Goal: Transaction & Acquisition: Purchase product/service

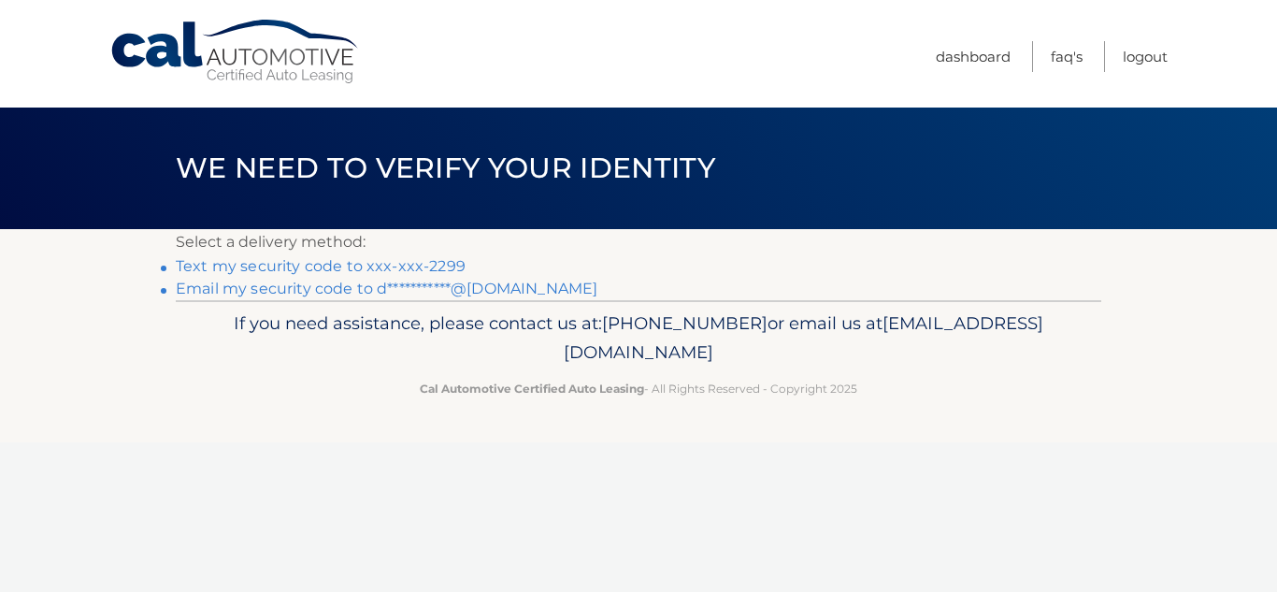
click at [402, 266] on link "Text my security code to xxx-xxx-2299" at bounding box center [321, 266] width 290 height 18
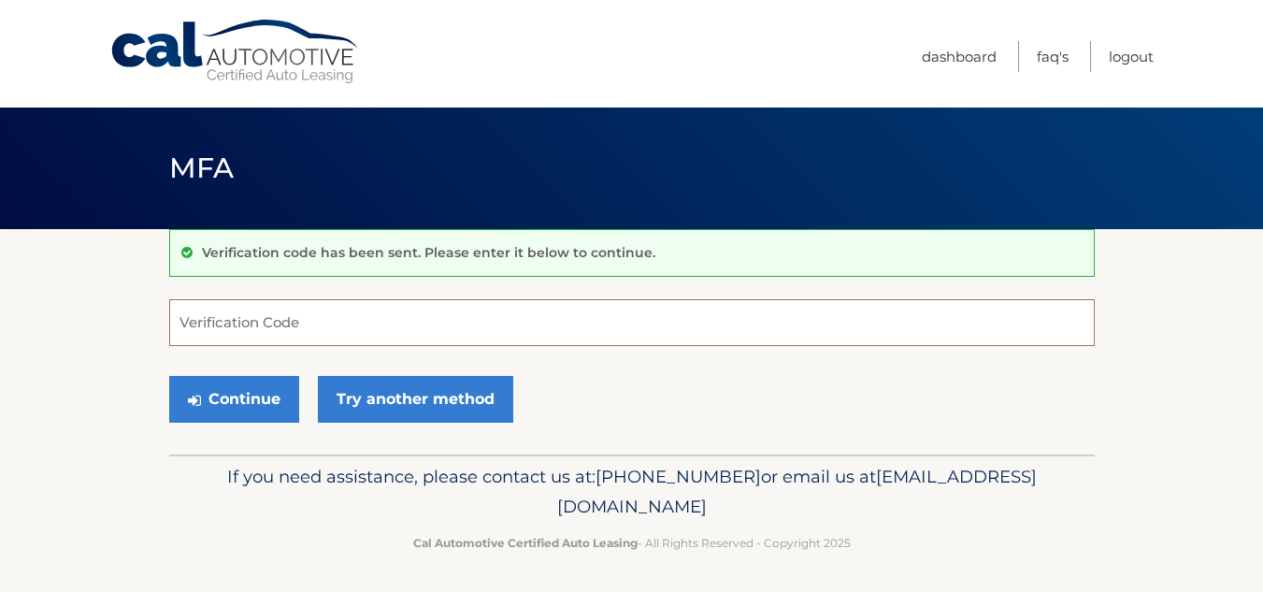
click at [337, 309] on input "Verification Code" at bounding box center [632, 322] width 926 height 47
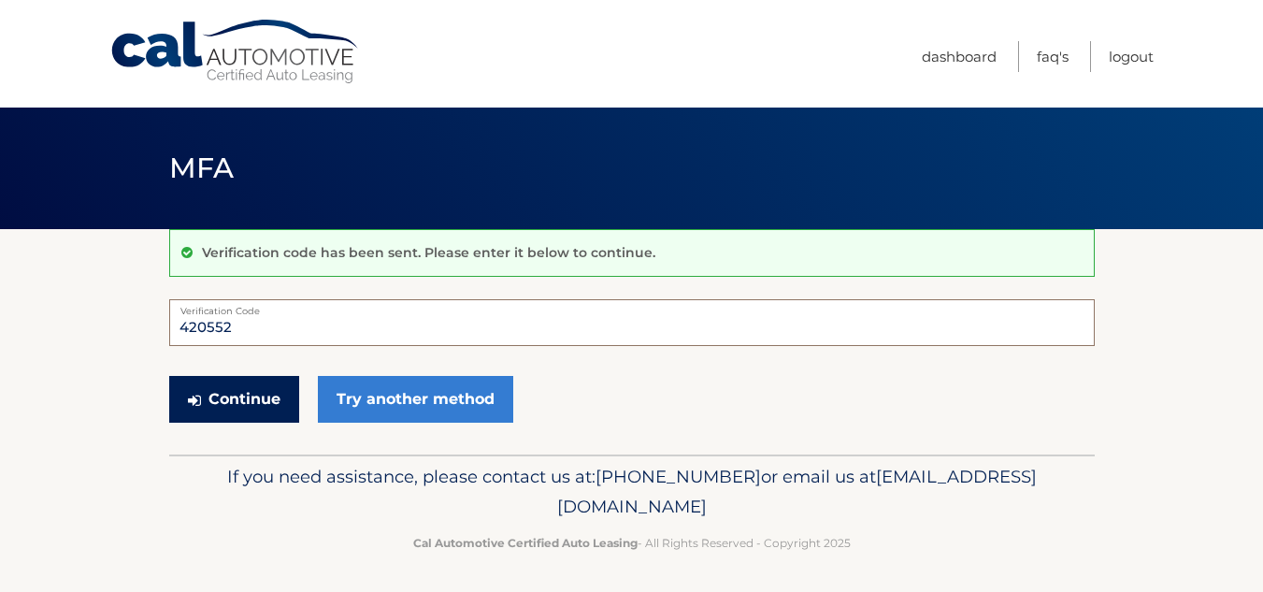
type input "420552"
click at [237, 390] on button "Continue" at bounding box center [234, 399] width 130 height 47
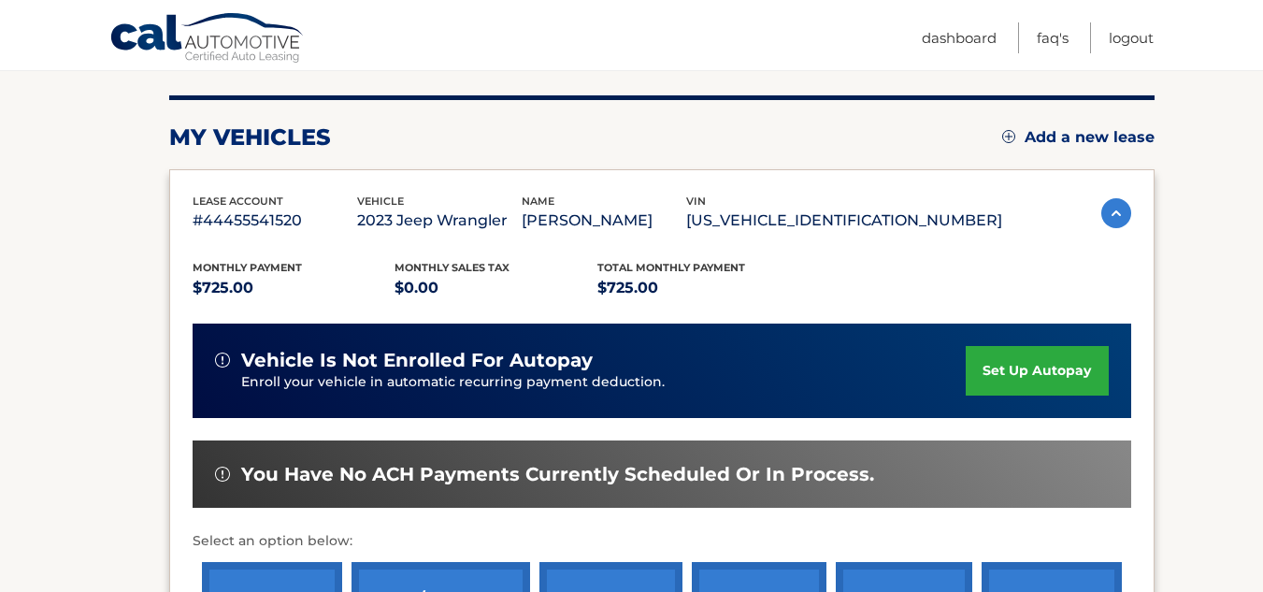
scroll to position [261, 0]
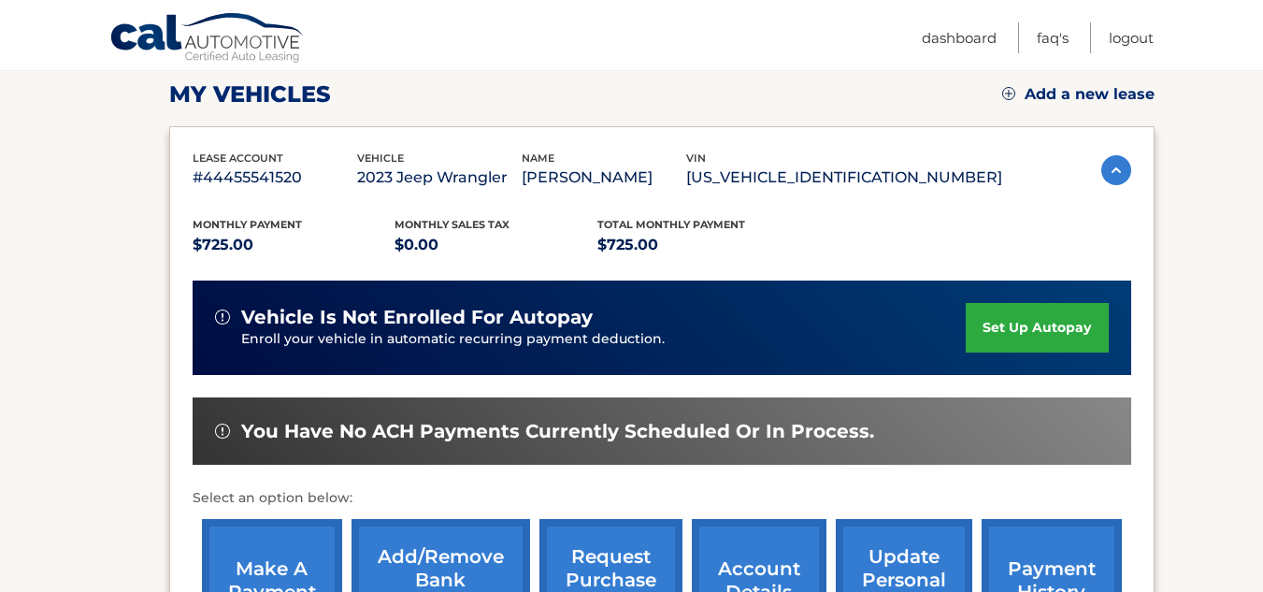
click at [255, 556] on link "make a payment" at bounding box center [272, 580] width 140 height 122
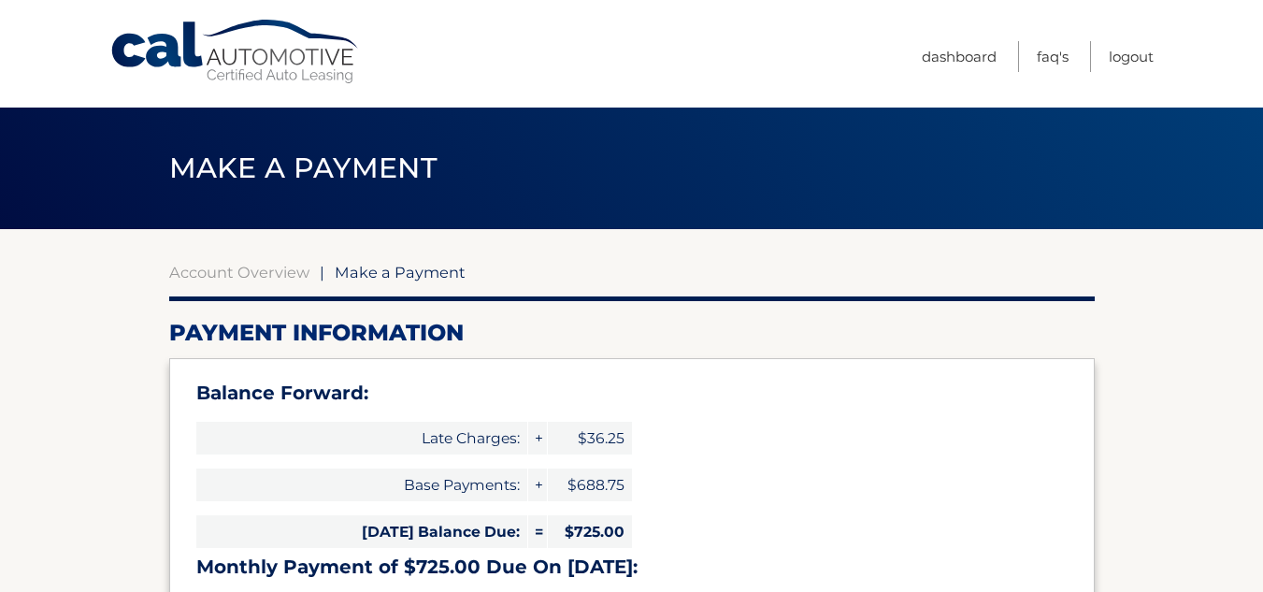
select select "NzkwODQyZWEtMTE0Yy00ZDA3LThjYWYtNDRjYWFlN2VlODIw"
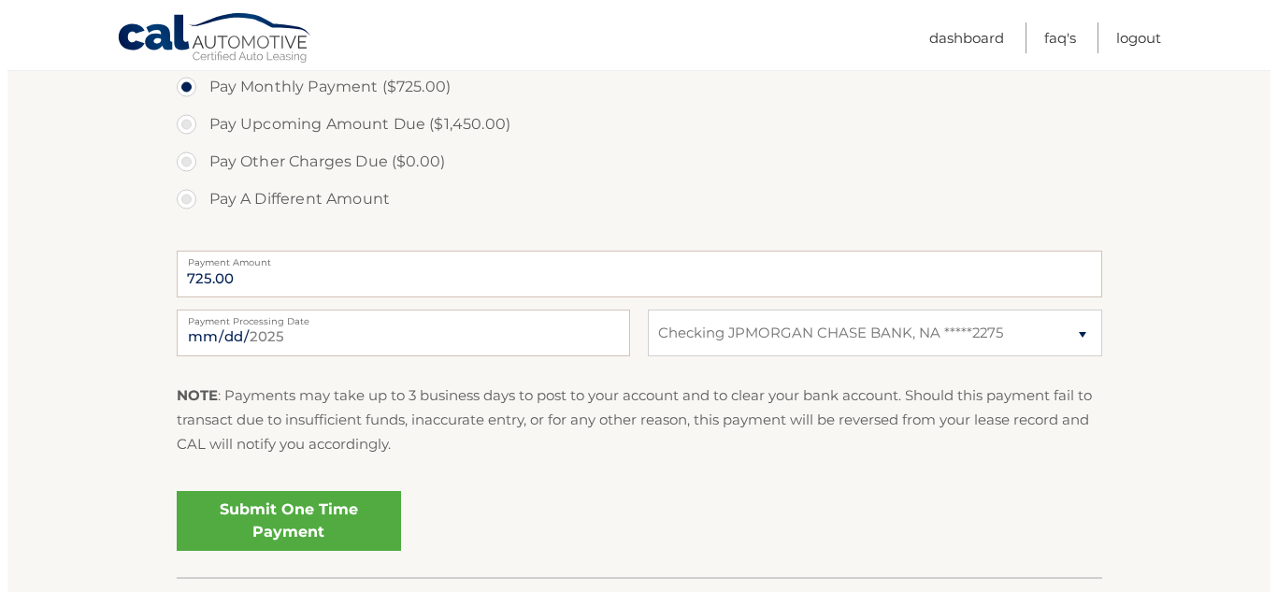
scroll to position [748, 0]
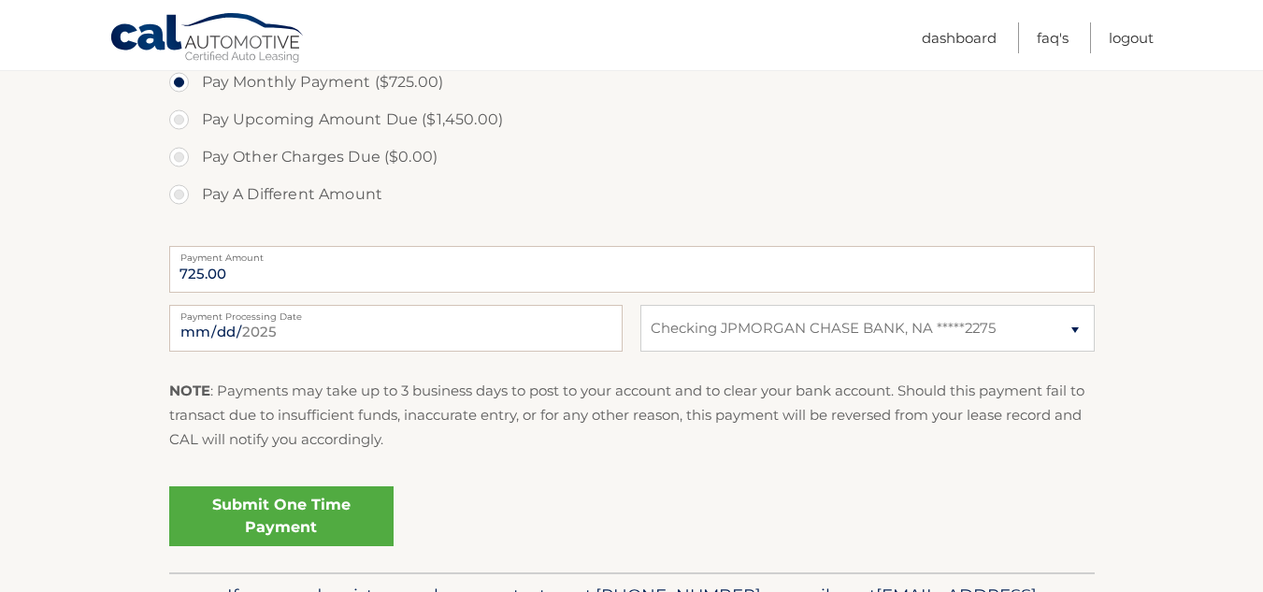
click at [244, 518] on link "Submit One Time Payment" at bounding box center [281, 516] width 224 height 60
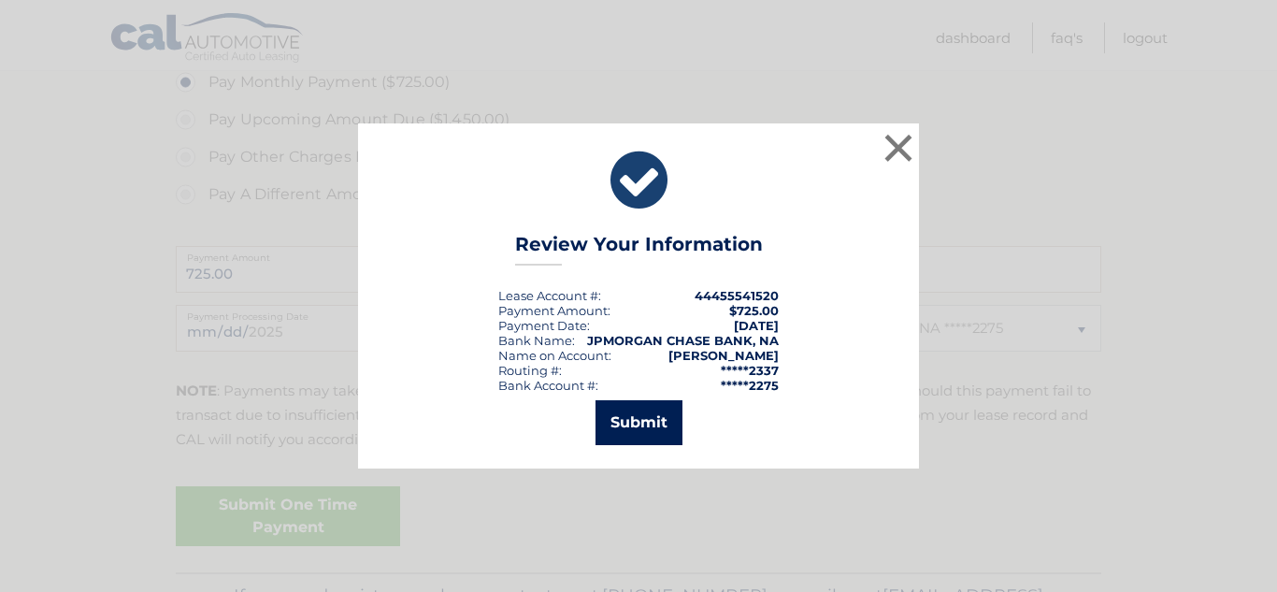
click at [638, 421] on button "Submit" at bounding box center [639, 422] width 87 height 45
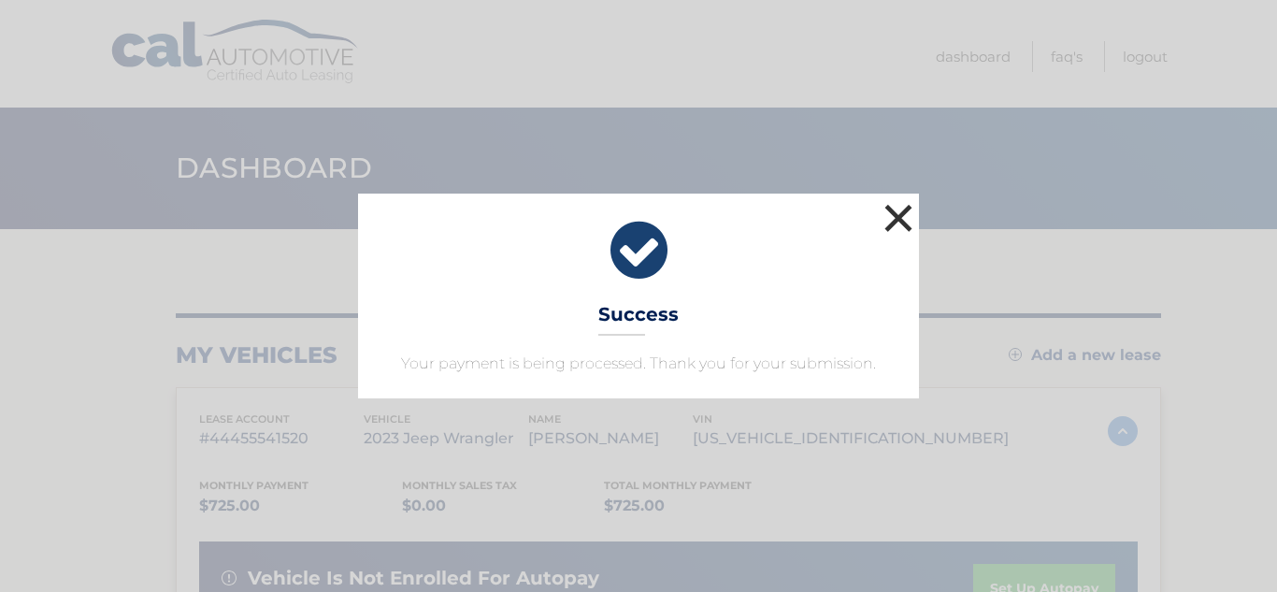
click at [903, 215] on button "×" at bounding box center [898, 217] width 37 height 37
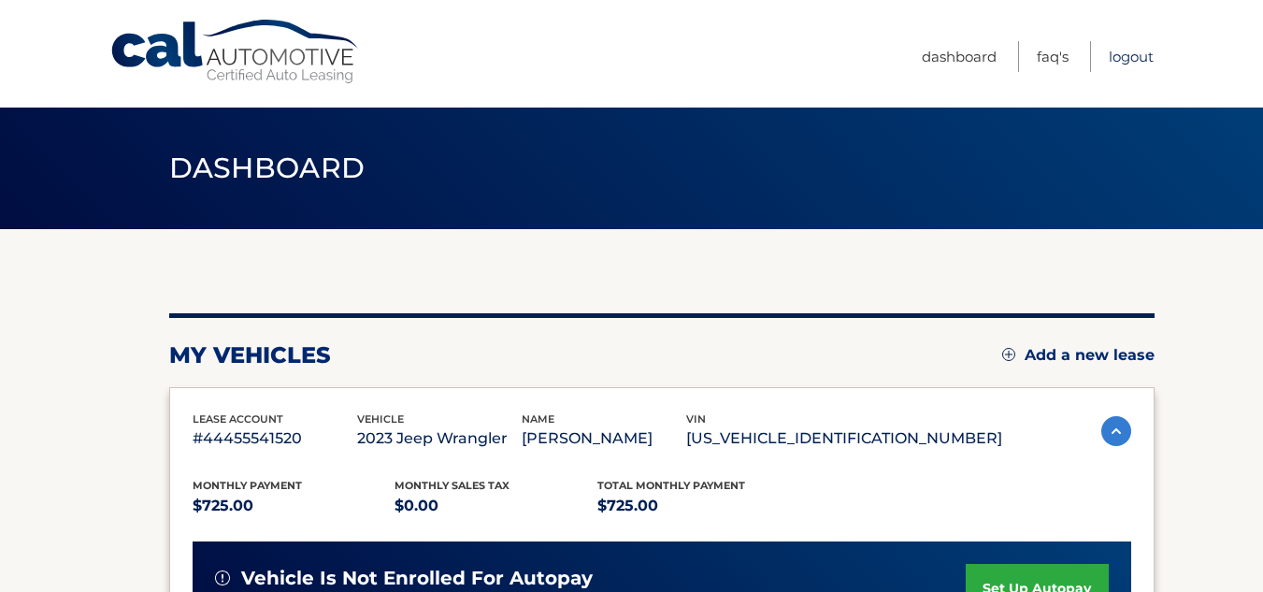
click at [1134, 61] on link "Logout" at bounding box center [1131, 56] width 45 height 31
click at [1122, 59] on link "Logout" at bounding box center [1131, 56] width 45 height 31
